Goal: Use online tool/utility: Utilize a website feature to perform a specific function

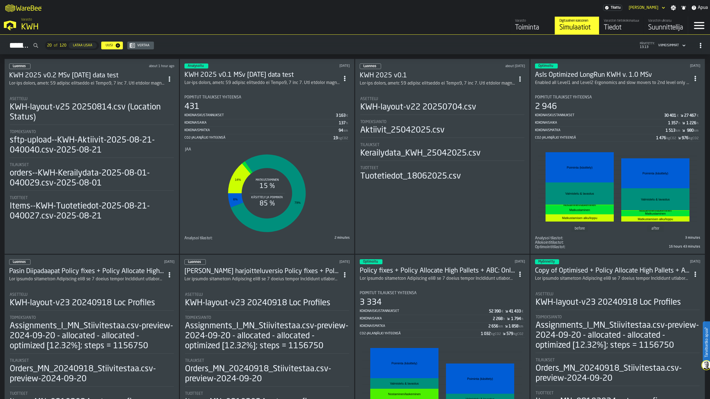
click at [625, 29] on div "Tiedot" at bounding box center [621, 27] width 35 height 9
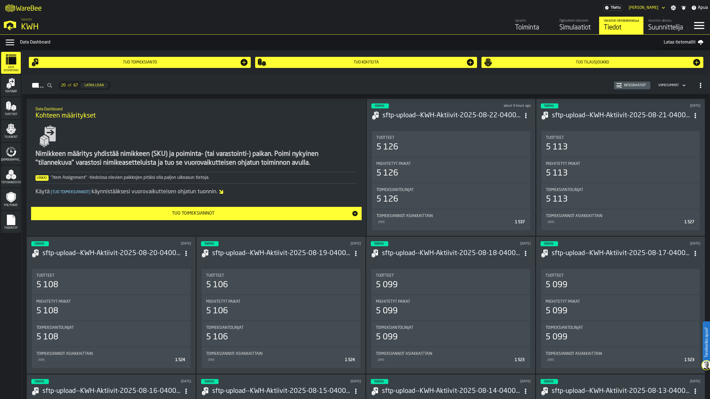
click at [7, 137] on span "Tilaukset" at bounding box center [11, 137] width 20 height 3
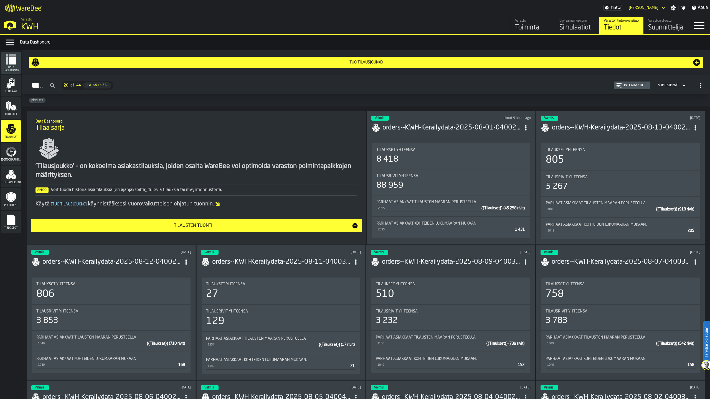
click at [591, 129] on h3 "orders--KWH-Kerailydata-2025-08-13-040023.csv-2025-08-13" at bounding box center [621, 127] width 138 height 9
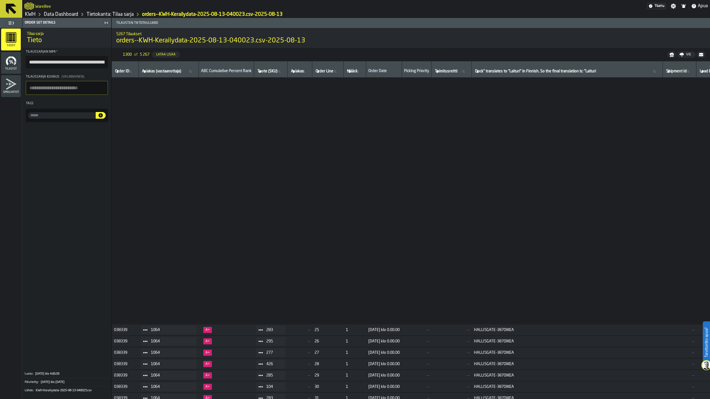
scroll to position [14285, 0]
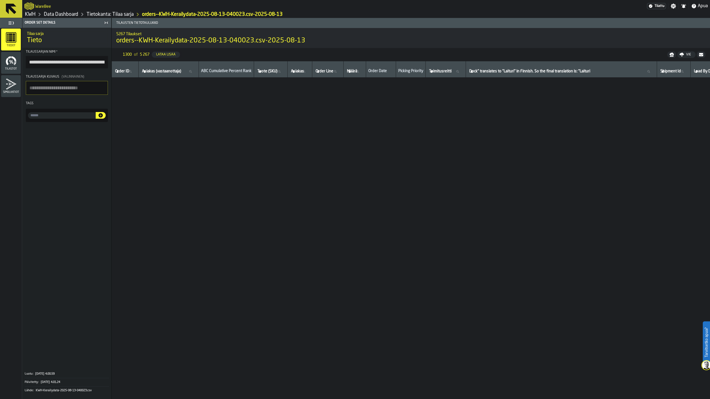
scroll to position [14285, 0]
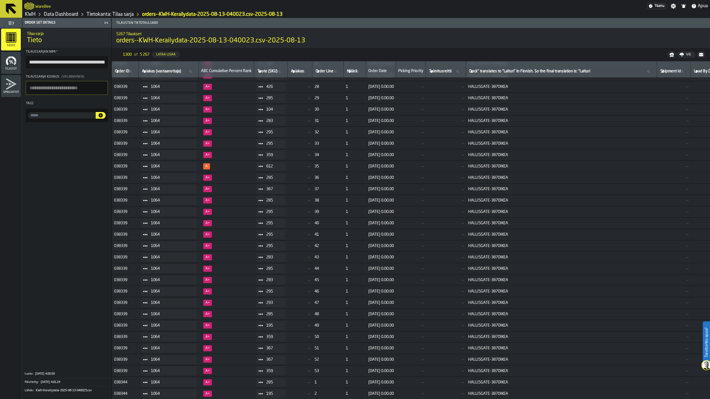
click at [4, 14] on icon at bounding box center [10, 8] width 13 height 13
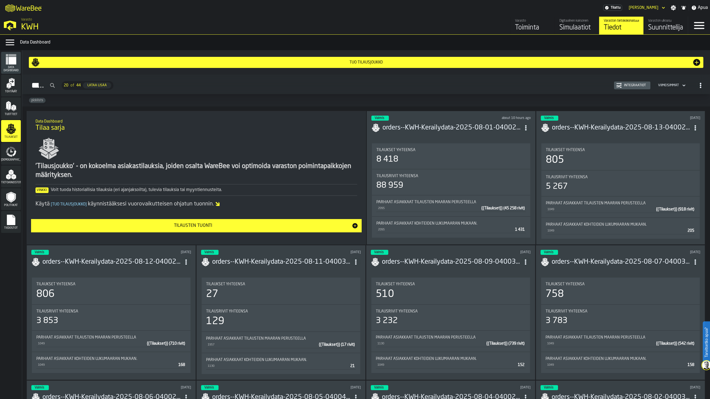
click at [576, 25] on div "Simulaatiot" at bounding box center [576, 27] width 35 height 9
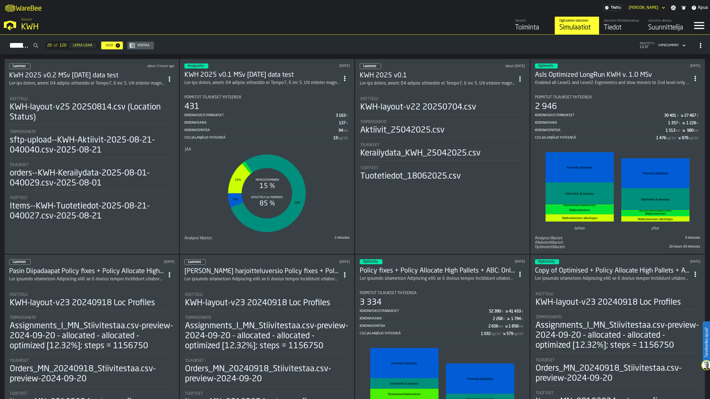
click at [68, 107] on div "KWH-layout-v25 20250814.csv (Location Status)" at bounding box center [92, 112] width 164 height 20
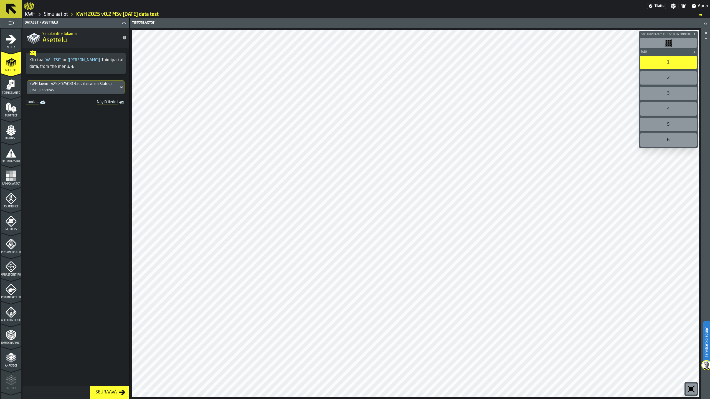
click at [9, 180] on rect "menu Lämpökartat" at bounding box center [10, 178] width 3 height 3
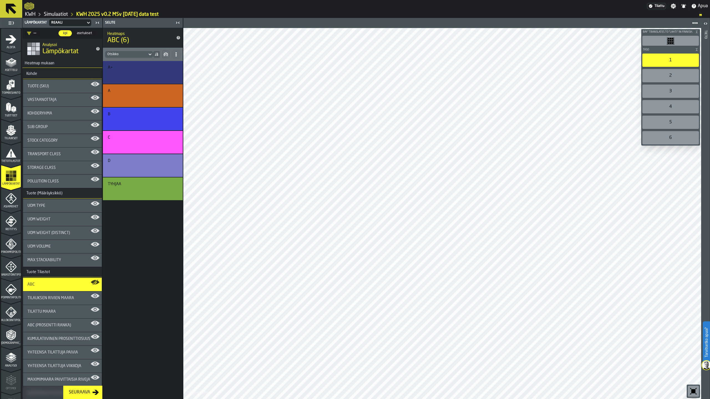
click at [54, 98] on span "Vastaanottaja" at bounding box center [41, 100] width 29 height 4
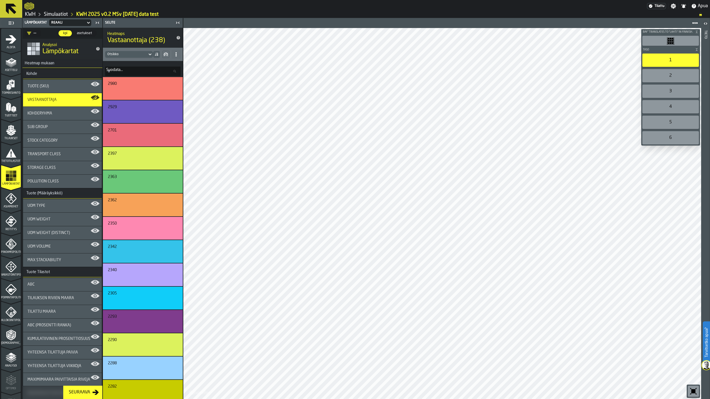
click at [43, 167] on span "Storage Class" at bounding box center [41, 168] width 28 height 4
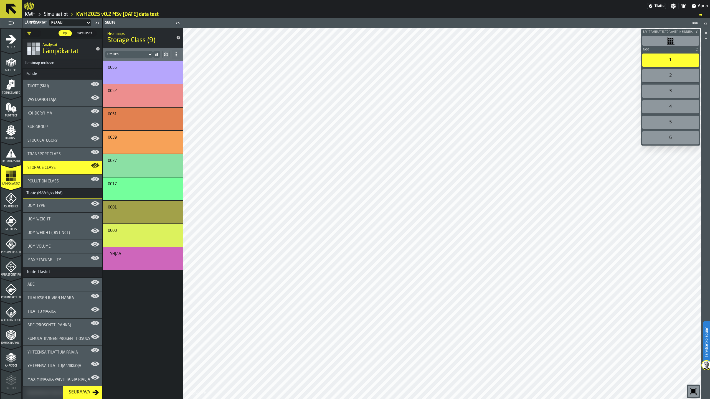
click at [68, 153] on div "Transport Class" at bounding box center [62, 154] width 70 height 4
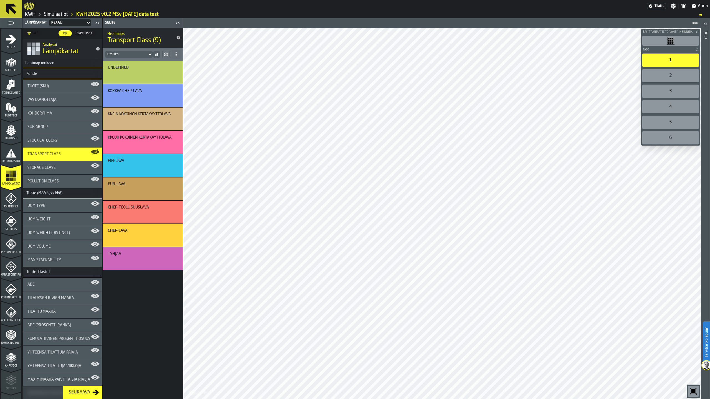
click at [59, 102] on div "Vastaanottaja" at bounding box center [62, 100] width 70 height 4
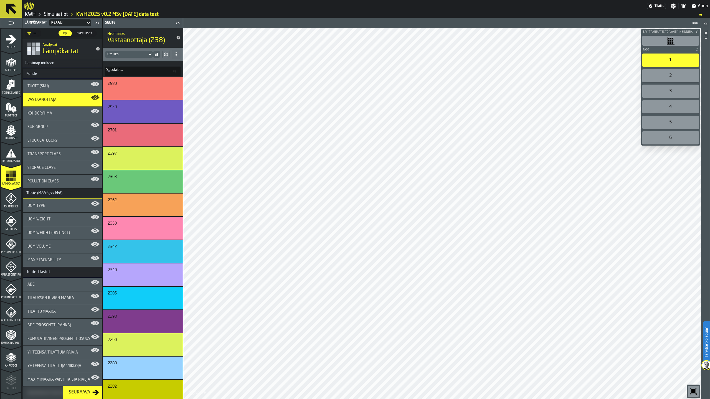
click at [127, 54] on div "Otsikko" at bounding box center [126, 54] width 38 height 4
click at [119, 70] on label "Suodata... [GEOGRAPHIC_DATA]..." at bounding box center [142, 71] width 75 height 9
click at [119, 70] on input "Suodata... [GEOGRAPHIC_DATA]..." at bounding box center [142, 71] width 75 height 9
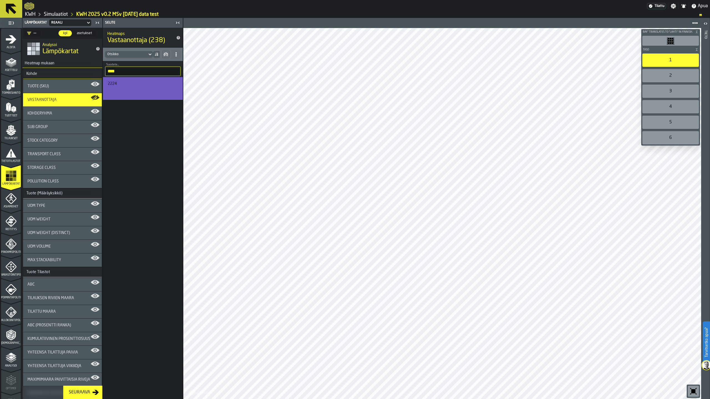
type input "****"
click at [136, 84] on div "2224" at bounding box center [142, 84] width 68 height 4
click at [151, 92] on div "button-" at bounding box center [141, 90] width 65 height 7
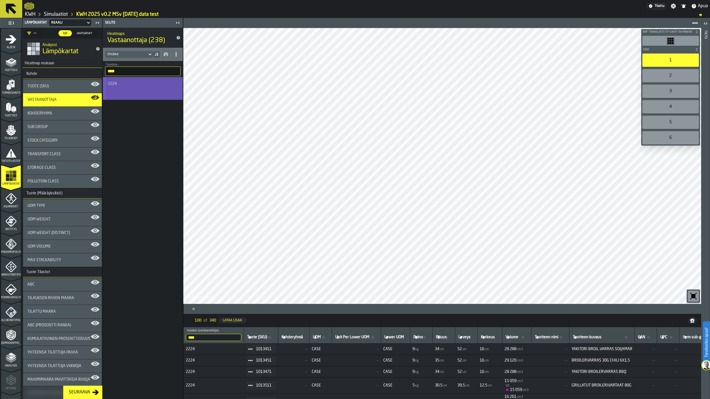
click at [147, 91] on div "button-" at bounding box center [141, 90] width 65 height 7
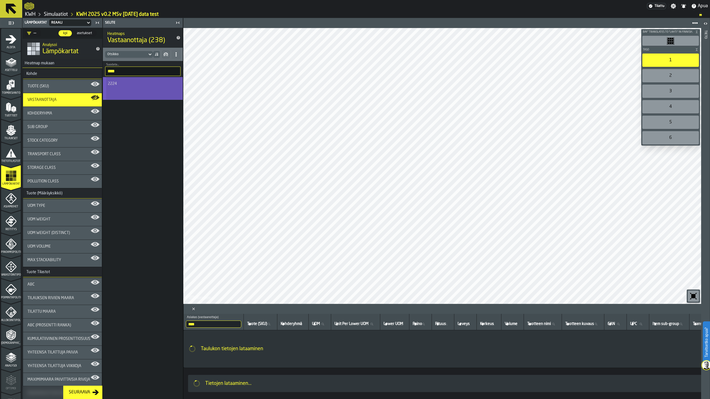
click at [147, 91] on div "button-" at bounding box center [141, 90] width 65 height 7
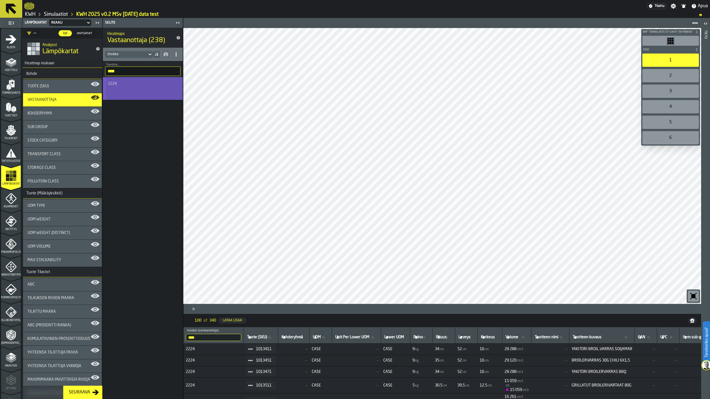
click at [137, 85] on div "2224" at bounding box center [142, 84] width 68 height 4
click at [46, 155] on span "Transport Class" at bounding box center [43, 154] width 33 height 4
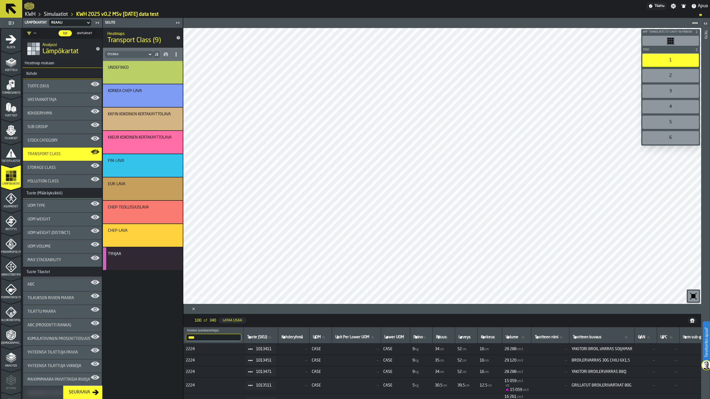
click at [55, 99] on span "Vastaanottaja" at bounding box center [41, 100] width 29 height 4
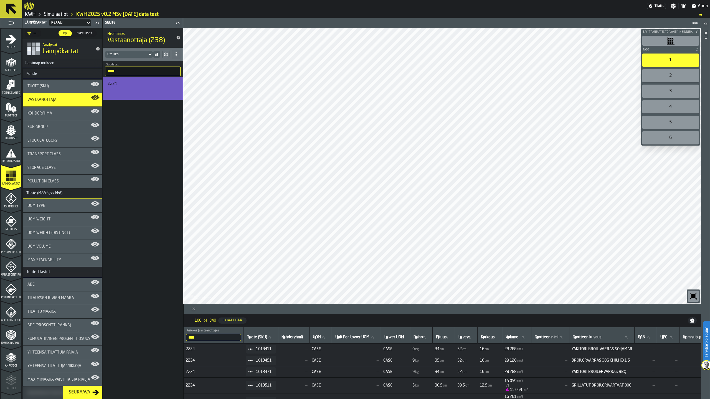
click at [55, 158] on div "Transport Class" at bounding box center [62, 153] width 79 height 13
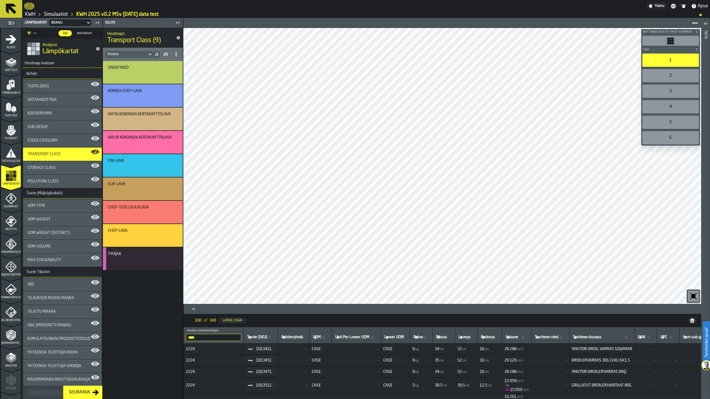
drag, startPoint x: 51, startPoint y: 101, endPoint x: 101, endPoint y: 75, distance: 55.9
click at [51, 101] on span "Vastaanottaja" at bounding box center [41, 100] width 29 height 4
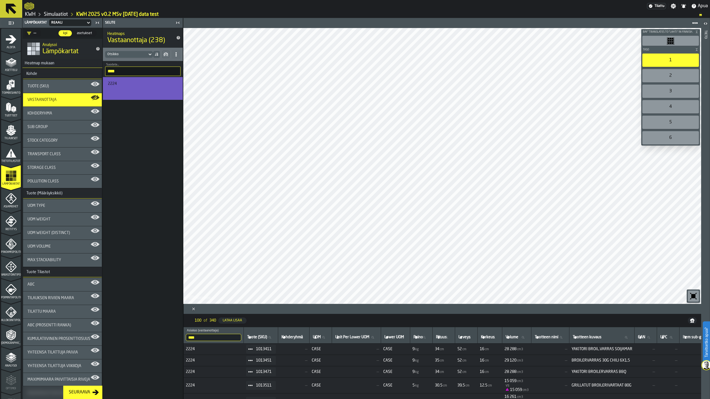
click at [122, 72] on input "****" at bounding box center [142, 71] width 75 height 9
type input "*"
type input "****"
click at [117, 85] on div "1225" at bounding box center [112, 84] width 9 height 4
click at [7, 9] on icon at bounding box center [11, 9] width 11 height 11
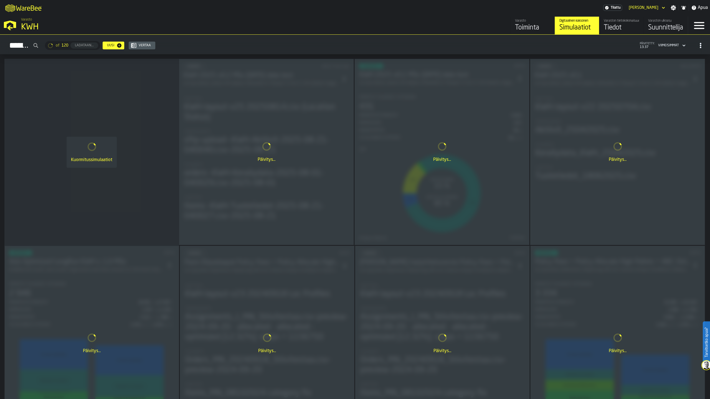
click at [662, 9] on icon "header" at bounding box center [663, 7] width 6 height 7
click at [655, 18] on div "Kirjaudu ulos" at bounding box center [648, 17] width 29 height 7
